Goal: Task Accomplishment & Management: Use online tool/utility

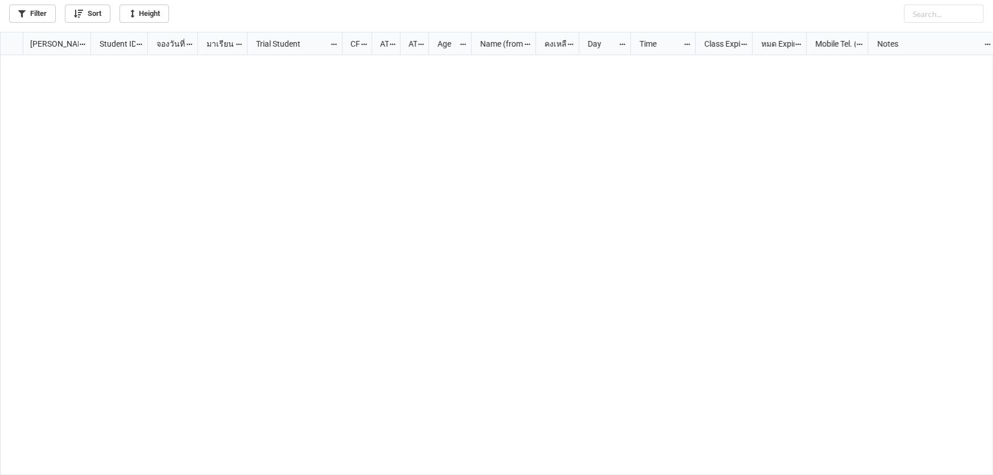
scroll to position [437, 986]
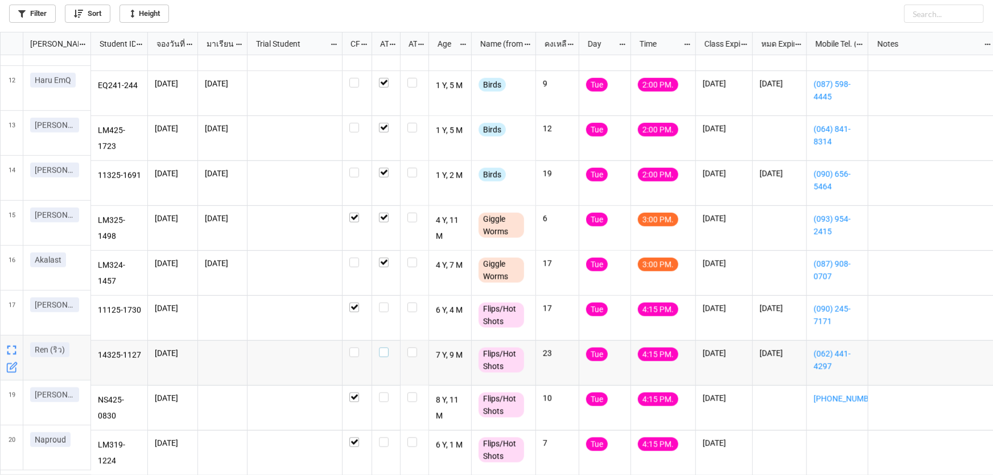
click at [383, 348] on label "grid" at bounding box center [386, 348] width 14 height 0
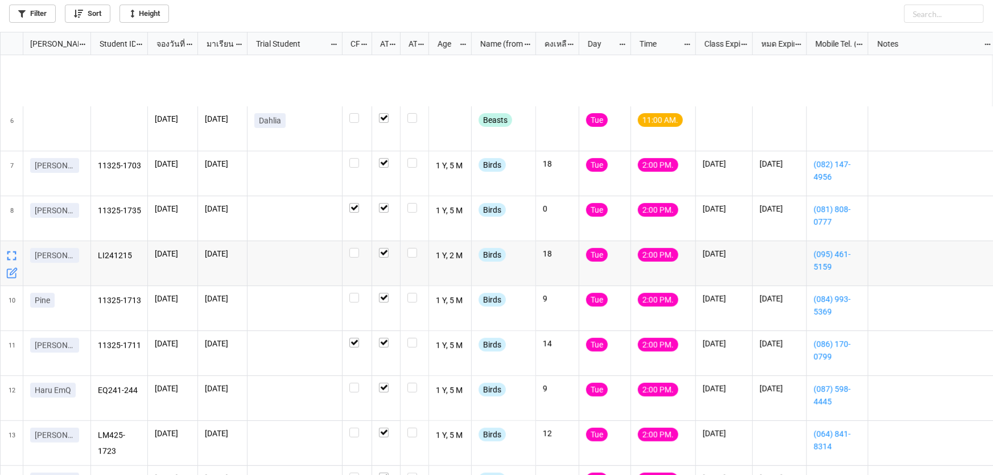
scroll to position [484, 0]
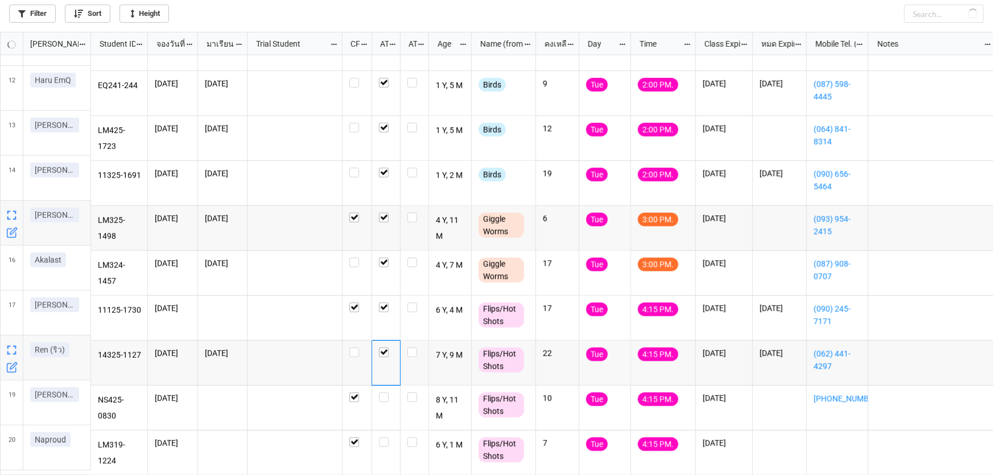
checkbox input "true"
click at [385, 438] on label "grid" at bounding box center [386, 438] width 14 height 0
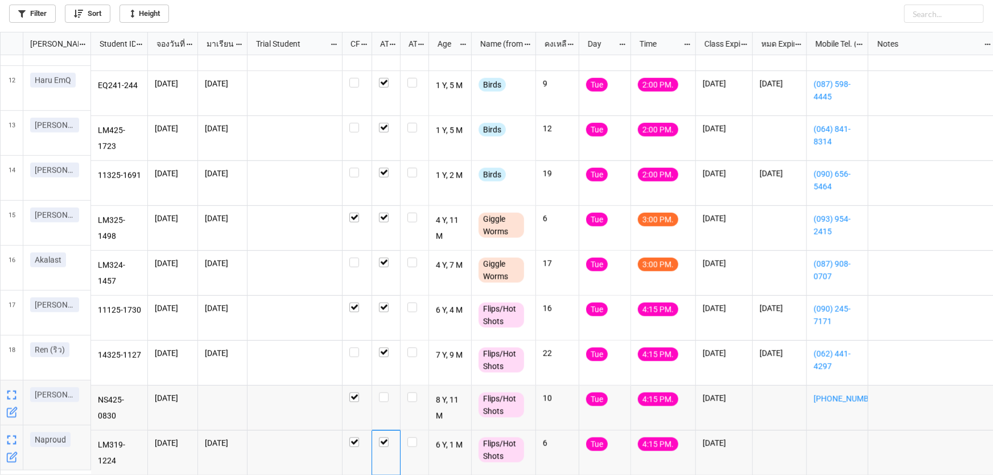
click at [6, 415] on icon "grid" at bounding box center [11, 412] width 11 height 11
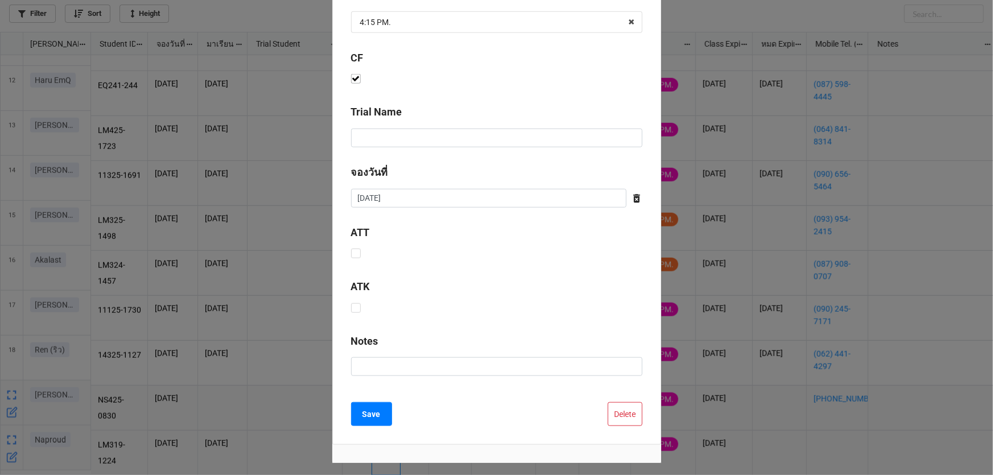
scroll to position [461, 0]
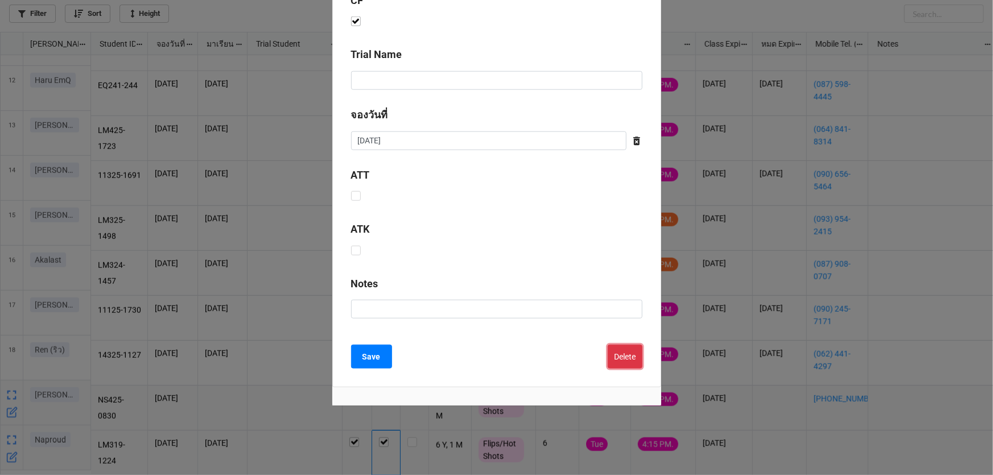
click at [624, 355] on button "Delete" at bounding box center [625, 357] width 35 height 24
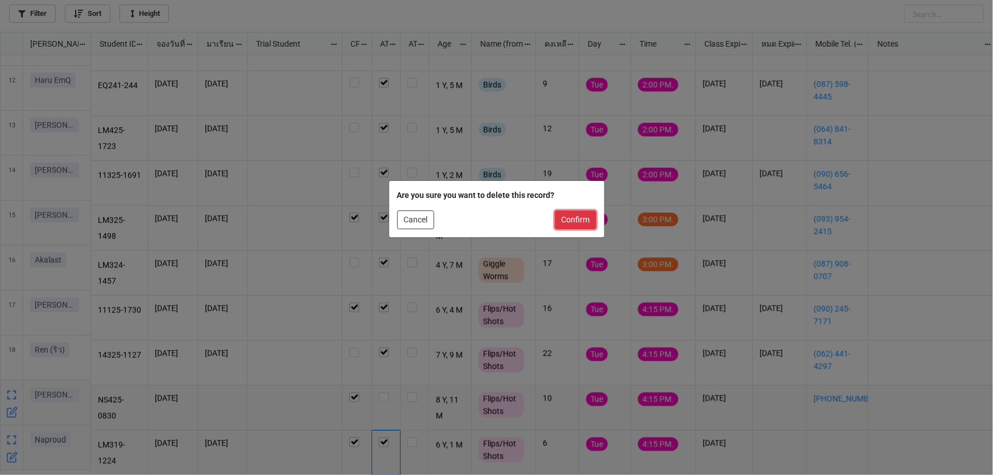
click at [574, 221] on button "Confirm" at bounding box center [576, 220] width 42 height 19
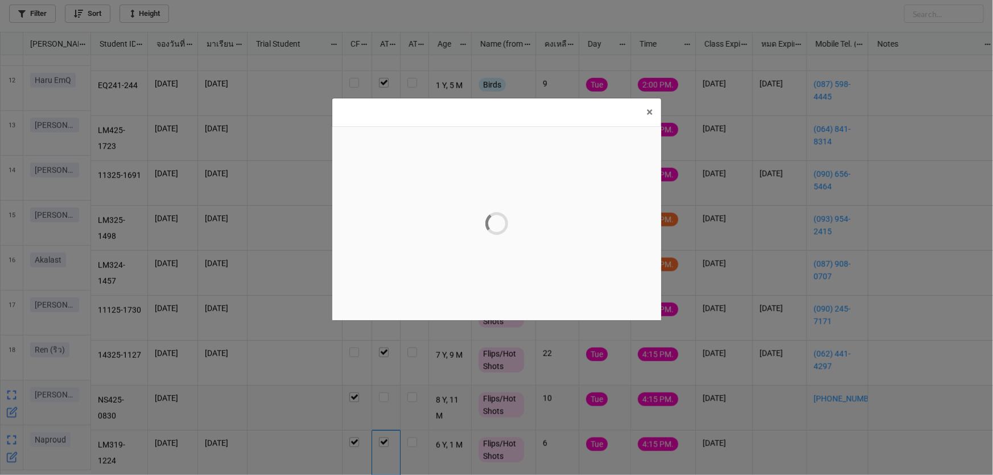
scroll to position [0, 0]
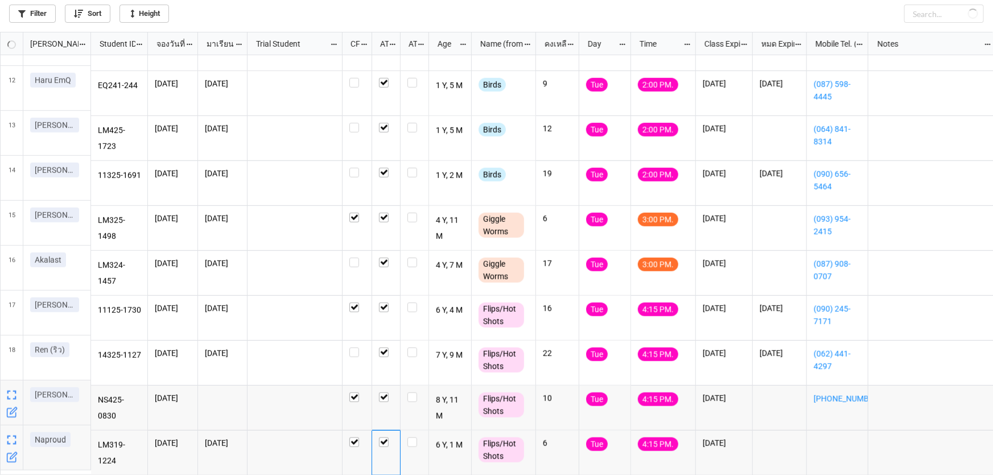
checkbox input "true"
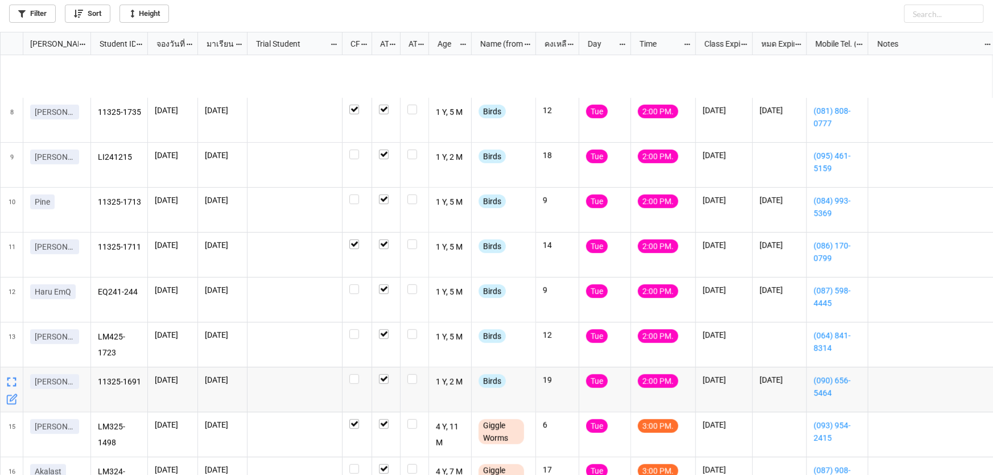
scroll to position [439, 0]
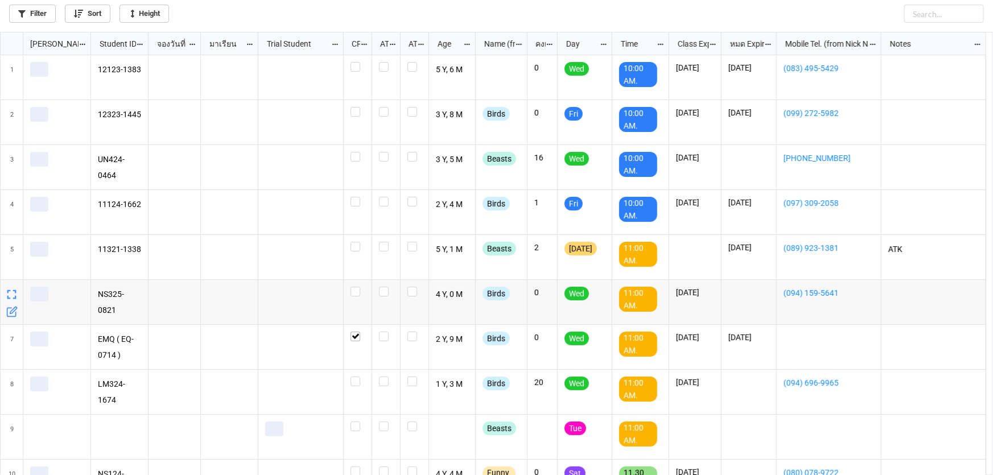
scroll to position [437, 986]
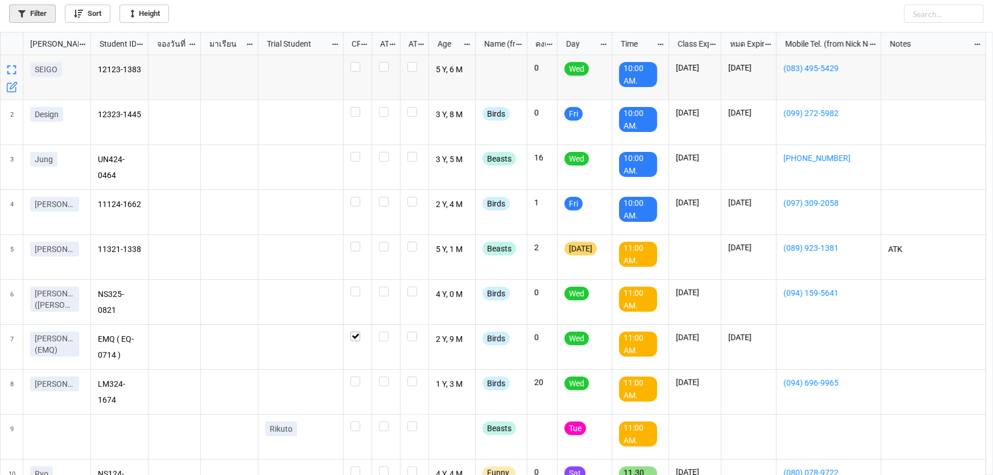
click at [42, 11] on link "Filter" at bounding box center [32, 14] width 47 height 18
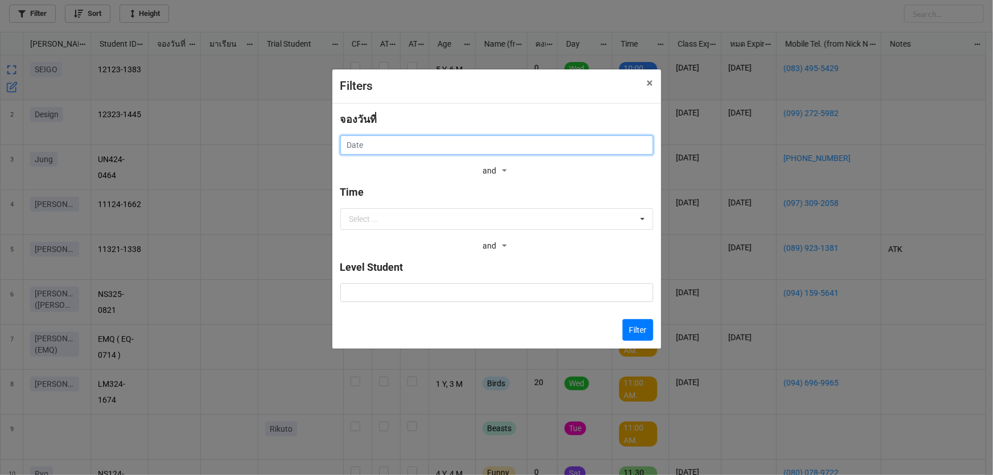
click at [406, 145] on input "text" at bounding box center [496, 144] width 313 height 19
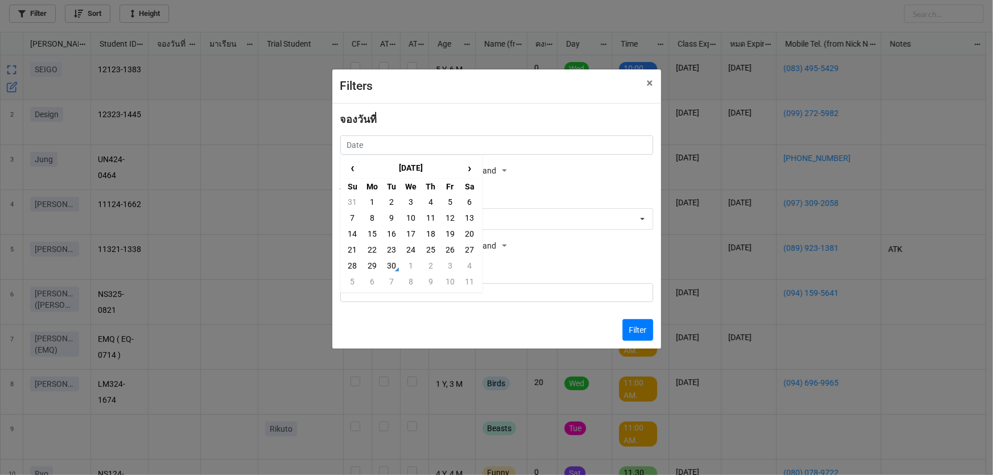
click at [433, 263] on td "2" at bounding box center [430, 266] width 19 height 16
type input "[DATE]"
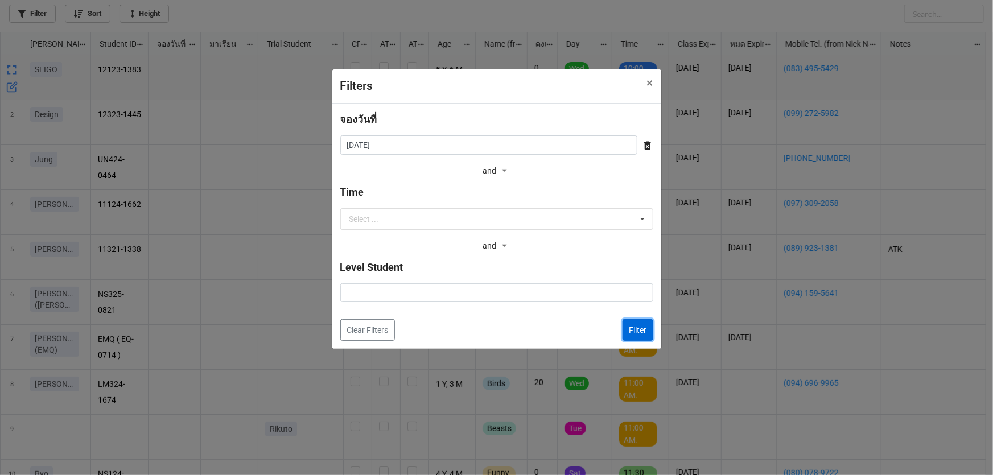
click at [636, 328] on button "Filter" at bounding box center [638, 330] width 31 height 22
